Goal: Communication & Community: Share content

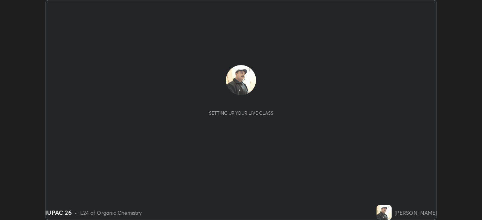
scroll to position [220, 482]
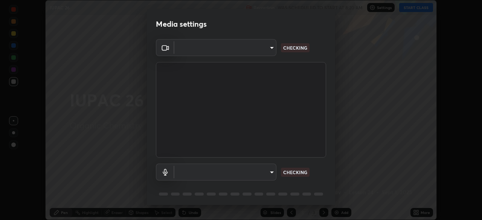
type input "11003169108368e38ef5ee379f7502217d3510ab11d565feef9ef3f21df555de"
click at [269, 171] on body "Erase all IUPAC 26 Recording WAS SCHEDULED TO START AT 8:20 AM Settings START C…" at bounding box center [241, 110] width 482 height 220
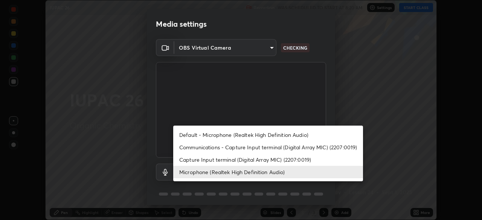
click at [260, 134] on li "Default - Microphone (Realtek High Definition Audio)" at bounding box center [268, 135] width 190 height 12
type input "default"
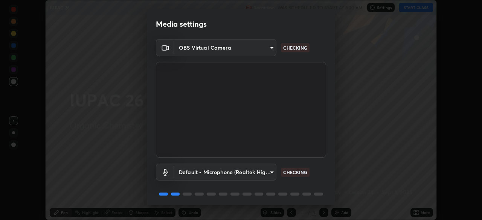
click at [266, 171] on body "Erase all IUPAC 26 Recording WAS SCHEDULED TO START AT 8:20 AM Settings START C…" at bounding box center [241, 110] width 482 height 220
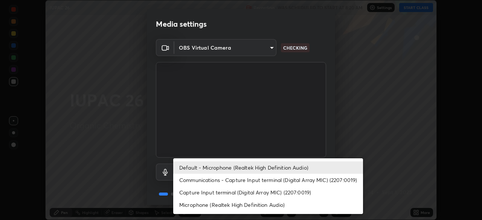
click at [313, 132] on div at bounding box center [241, 110] width 482 height 220
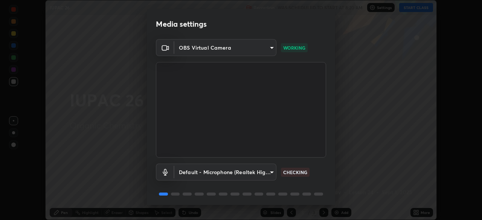
scroll to position [27, 0]
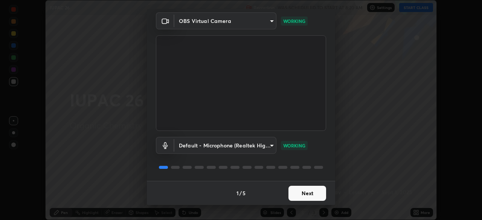
click at [304, 194] on button "Next" at bounding box center [307, 193] width 38 height 15
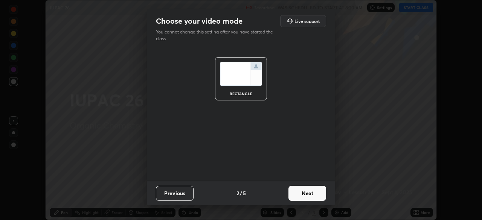
scroll to position [0, 0]
click at [304, 193] on button "Next" at bounding box center [307, 193] width 38 height 15
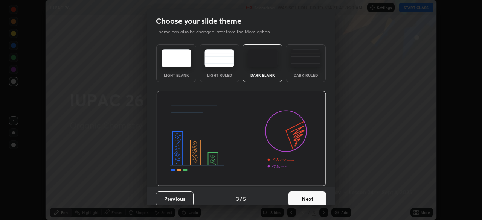
click at [306, 192] on button "Next" at bounding box center [307, 199] width 38 height 15
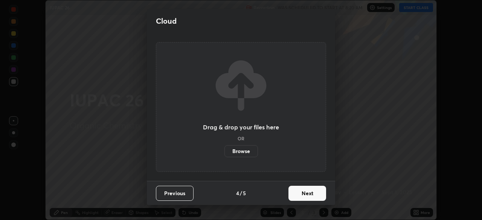
click at [306, 192] on button "Next" at bounding box center [307, 193] width 38 height 15
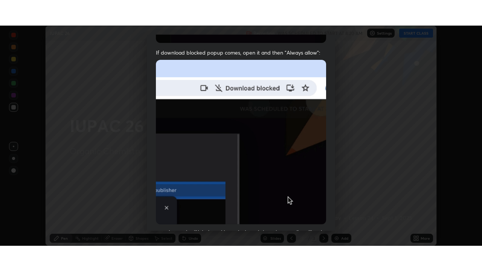
scroll to position [180, 0]
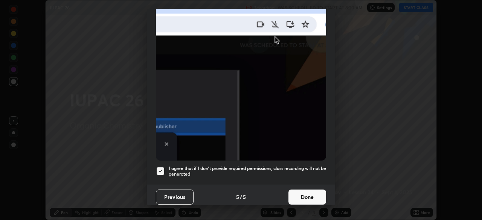
click at [270, 166] on h5 "I agree that if I don't provide required permissions, class recording will not …" at bounding box center [247, 172] width 157 height 12
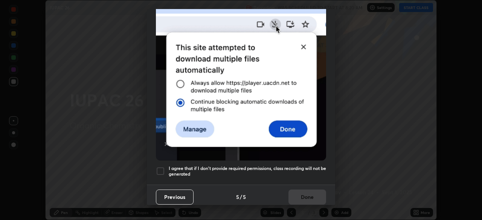
click at [305, 190] on div "Previous 5 / 5 Done" at bounding box center [241, 197] width 188 height 24
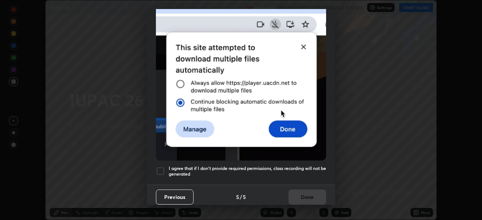
click at [254, 167] on h5 "I agree that if I don't provide required permissions, class recording will not …" at bounding box center [247, 172] width 157 height 12
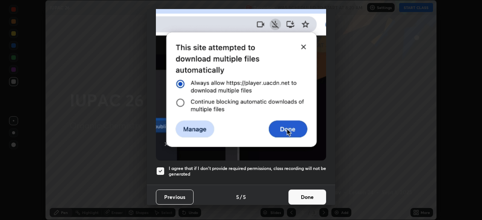
click at [297, 190] on button "Done" at bounding box center [307, 197] width 38 height 15
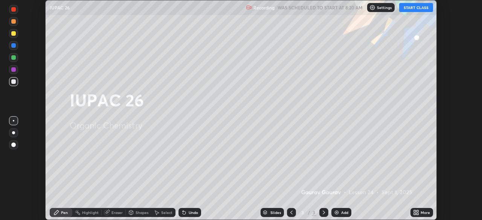
click at [410, 8] on button "START CLASS" at bounding box center [416, 7] width 34 height 9
click at [343, 211] on div "Add" at bounding box center [344, 213] width 7 height 4
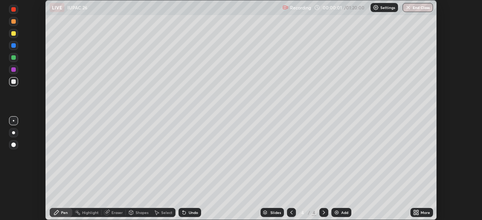
click at [417, 211] on icon at bounding box center [418, 212] width 2 height 2
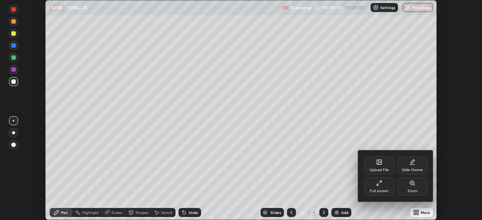
click at [383, 185] on div "Full screen" at bounding box center [379, 187] width 30 height 18
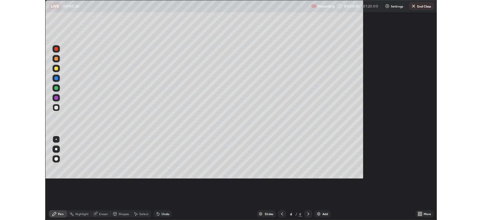
scroll to position [271, 482]
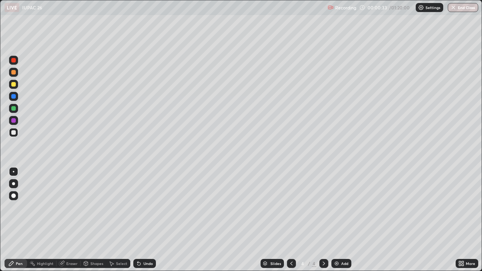
click at [15, 86] on div at bounding box center [13, 84] width 9 height 9
click at [14, 132] on div at bounding box center [13, 132] width 5 height 5
click at [70, 220] on div "Eraser" at bounding box center [71, 264] width 11 height 4
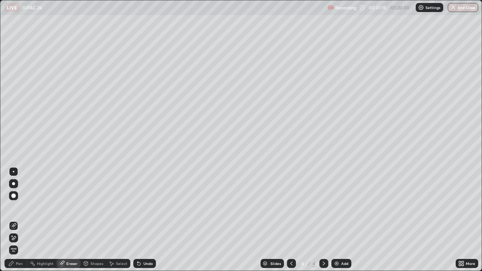
click at [20, 220] on div "Pen" at bounding box center [19, 264] width 7 height 4
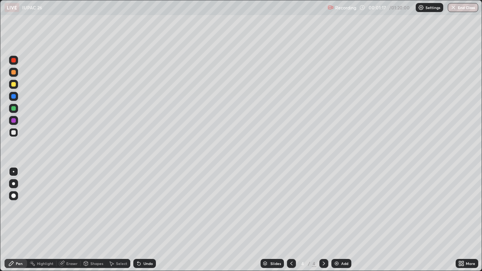
click at [15, 85] on div at bounding box center [13, 84] width 5 height 5
click at [15, 131] on div at bounding box center [13, 132] width 5 height 5
click at [15, 98] on div at bounding box center [13, 96] width 5 height 5
click at [139, 220] on icon at bounding box center [138, 264] width 3 height 3
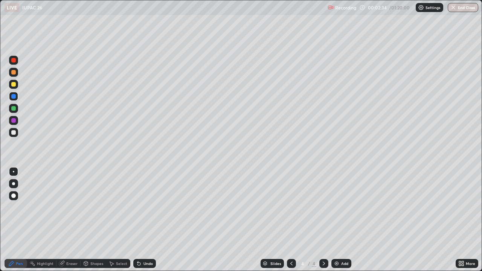
click at [140, 220] on icon at bounding box center [139, 264] width 6 height 6
click at [141, 220] on div "Undo" at bounding box center [144, 263] width 23 height 9
click at [142, 220] on div "Undo" at bounding box center [144, 263] width 23 height 9
click at [144, 220] on div "Undo" at bounding box center [147, 264] width 9 height 4
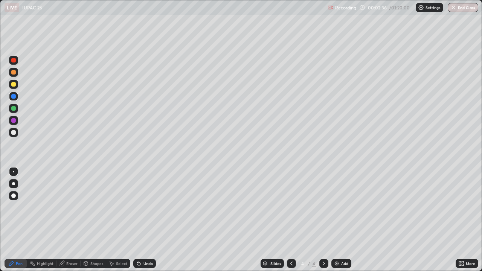
click at [144, 220] on div "Undo" at bounding box center [144, 263] width 23 height 9
click at [143, 220] on div "Undo" at bounding box center [144, 263] width 23 height 9
click at [70, 220] on div "Eraser" at bounding box center [71, 264] width 11 height 4
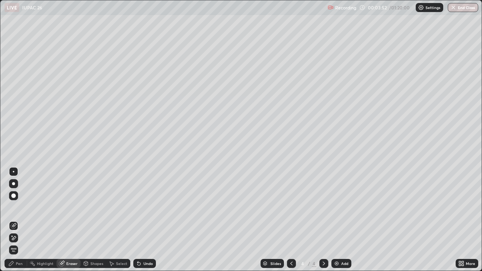
click at [17, 220] on div "Pen" at bounding box center [19, 264] width 7 height 4
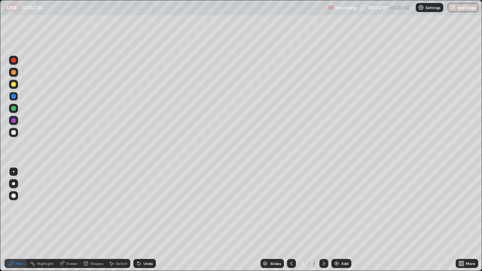
click at [14, 132] on div at bounding box center [13, 132] width 5 height 5
click at [14, 84] on div at bounding box center [13, 84] width 5 height 5
click at [20, 220] on div "Pen" at bounding box center [19, 264] width 7 height 4
click at [14, 132] on div at bounding box center [13, 132] width 5 height 5
click at [336, 220] on img at bounding box center [337, 264] width 6 height 6
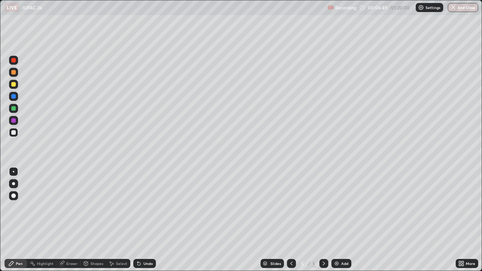
click at [14, 85] on div at bounding box center [13, 84] width 5 height 5
click at [12, 132] on div at bounding box center [13, 132] width 5 height 5
click at [15, 85] on div at bounding box center [13, 84] width 5 height 5
click at [340, 220] on div "Add" at bounding box center [341, 263] width 20 height 9
click at [67, 220] on div "Eraser" at bounding box center [68, 263] width 24 height 9
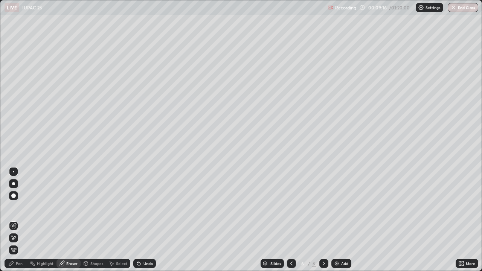
click at [18, 220] on div "Pen" at bounding box center [16, 263] width 23 height 9
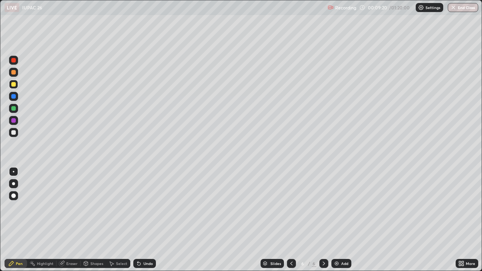
click at [14, 131] on div at bounding box center [13, 132] width 5 height 5
click at [293, 220] on icon at bounding box center [291, 264] width 6 height 6
click at [291, 220] on icon at bounding box center [291, 264] width 6 height 6
click at [323, 220] on icon at bounding box center [324, 264] width 2 height 4
click at [323, 220] on icon at bounding box center [324, 264] width 6 height 6
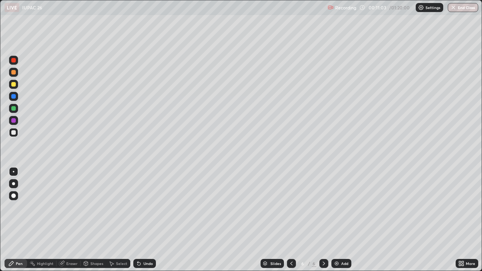
click at [14, 84] on div at bounding box center [13, 84] width 5 height 5
click at [15, 132] on div at bounding box center [13, 132] width 5 height 5
click at [15, 85] on div at bounding box center [13, 84] width 5 height 5
click at [336, 220] on img at bounding box center [337, 264] width 6 height 6
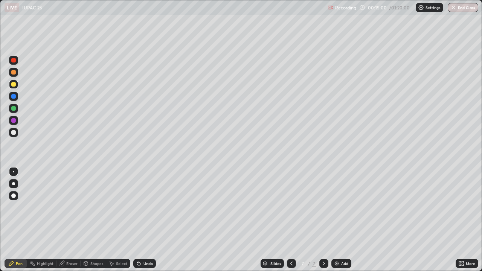
click at [14, 132] on div at bounding box center [13, 132] width 5 height 5
click at [15, 84] on div at bounding box center [13, 84] width 5 height 5
click at [146, 220] on div "Undo" at bounding box center [147, 264] width 9 height 4
click at [148, 220] on div "Undo" at bounding box center [147, 264] width 9 height 4
click at [73, 220] on div "Eraser" at bounding box center [71, 264] width 11 height 4
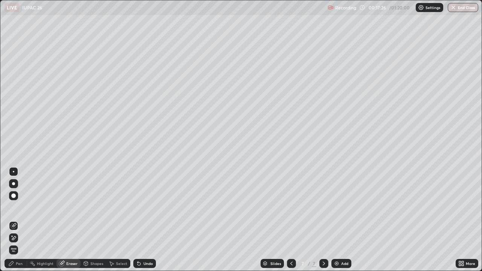
click at [20, 220] on div "Pen" at bounding box center [19, 264] width 7 height 4
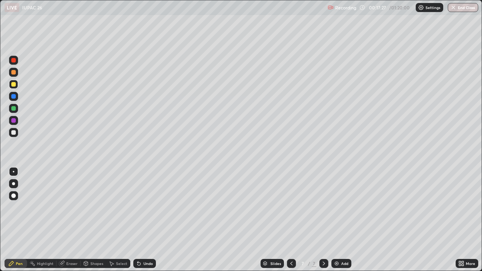
click at [15, 132] on div at bounding box center [13, 132] width 5 height 5
click at [15, 131] on div at bounding box center [13, 132] width 5 height 5
click at [148, 220] on div "Undo" at bounding box center [147, 264] width 9 height 4
click at [150, 220] on div "Undo" at bounding box center [147, 264] width 9 height 4
click at [14, 85] on div at bounding box center [13, 84] width 5 height 5
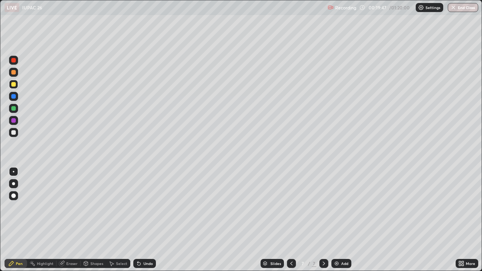
click at [338, 220] on img at bounding box center [337, 264] width 6 height 6
click at [13, 132] on div at bounding box center [13, 132] width 5 height 5
click at [14, 131] on div at bounding box center [13, 132] width 5 height 5
click at [15, 85] on div at bounding box center [13, 84] width 5 height 5
click at [16, 132] on div at bounding box center [13, 132] width 9 height 9
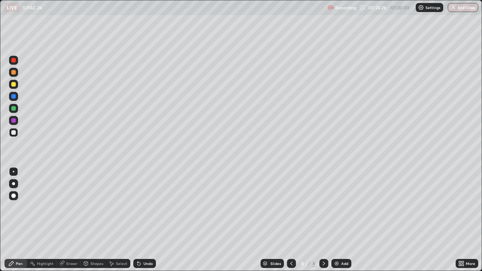
click at [341, 220] on div "Add" at bounding box center [344, 264] width 7 height 4
click at [447, 220] on div "Slides 9 / 9 Add" at bounding box center [306, 263] width 300 height 15
click at [342, 220] on div "Add" at bounding box center [344, 264] width 7 height 4
click at [14, 85] on div at bounding box center [13, 84] width 5 height 5
click at [142, 220] on div "Undo" at bounding box center [144, 263] width 23 height 9
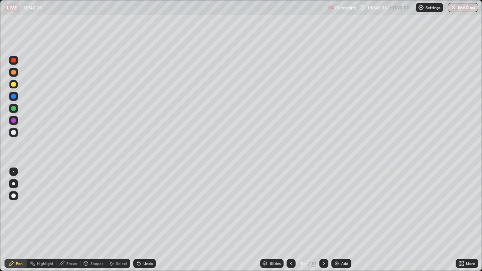
click at [14, 133] on div at bounding box center [13, 132] width 5 height 5
click at [146, 220] on div "Undo" at bounding box center [147, 264] width 9 height 4
click at [145, 220] on div "Undo" at bounding box center [147, 264] width 9 height 4
click at [290, 220] on icon at bounding box center [291, 264] width 6 height 6
click at [144, 220] on div "Undo" at bounding box center [147, 264] width 9 height 4
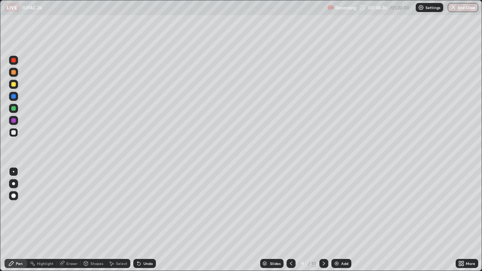
click at [14, 133] on div at bounding box center [13, 132] width 5 height 5
click at [13, 85] on div at bounding box center [13, 84] width 5 height 5
click at [140, 220] on icon at bounding box center [139, 264] width 6 height 6
click at [340, 220] on div "Add" at bounding box center [341, 263] width 20 height 9
click at [14, 131] on div at bounding box center [13, 132] width 5 height 5
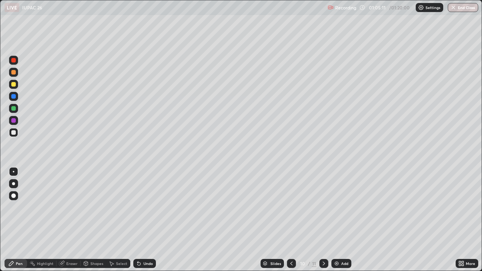
click at [14, 85] on div at bounding box center [13, 84] width 5 height 5
click at [339, 220] on div "Add" at bounding box center [341, 263] width 20 height 9
click at [14, 131] on div at bounding box center [13, 132] width 5 height 5
click at [14, 85] on div at bounding box center [13, 84] width 5 height 5
click at [335, 220] on img at bounding box center [337, 264] width 6 height 6
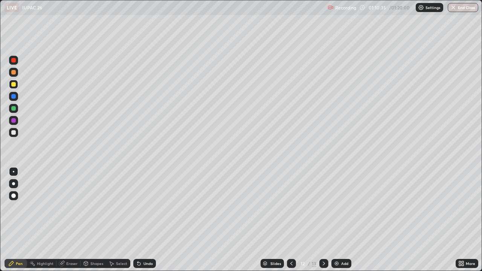
click at [15, 131] on div at bounding box center [13, 132] width 5 height 5
click at [147, 220] on div "Undo" at bounding box center [147, 264] width 9 height 4
click at [144, 220] on div "Undo" at bounding box center [147, 264] width 9 height 4
click at [146, 220] on div "Undo" at bounding box center [147, 264] width 9 height 4
click at [455, 8] on img "button" at bounding box center [454, 8] width 6 height 6
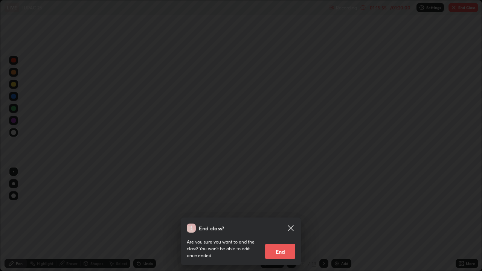
click at [280, 220] on button "End" at bounding box center [280, 251] width 30 height 15
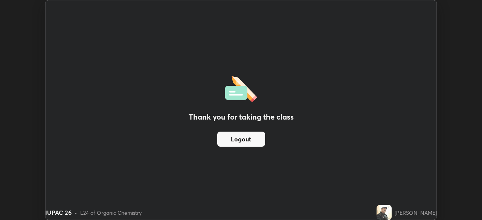
scroll to position [37442, 37180]
